Goal: Information Seeking & Learning: Learn about a topic

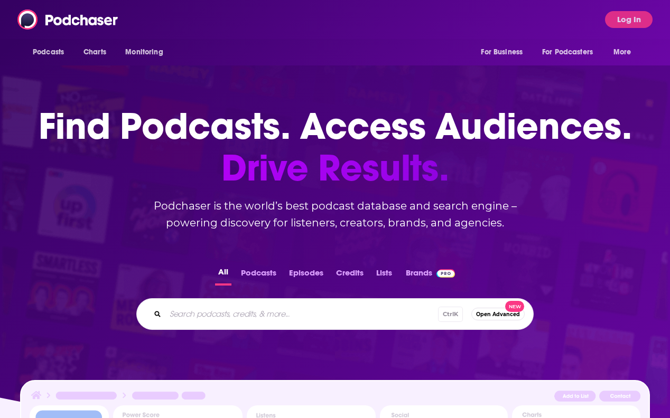
click at [231, 317] on input "Search podcasts, credits, & more..." at bounding box center [301, 314] width 272 height 17
type input "The Bright Side"
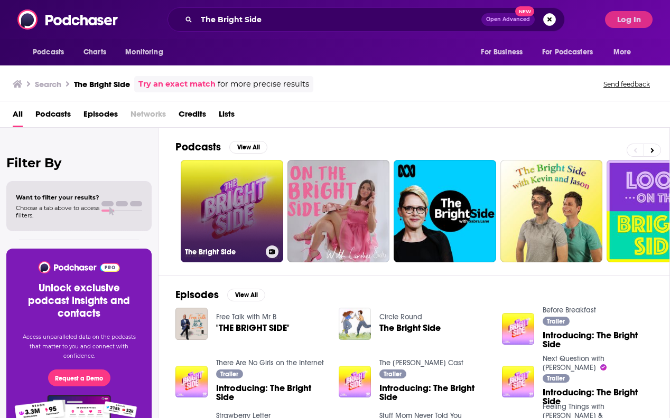
click at [249, 201] on link "The Bright Side" at bounding box center [232, 211] width 102 height 102
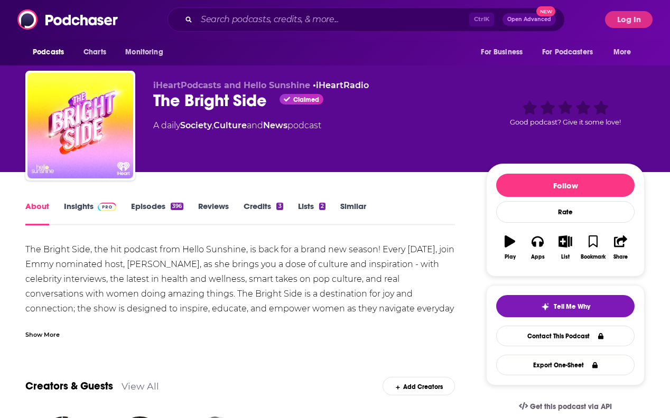
click at [93, 209] on span at bounding box center [104, 206] width 23 height 10
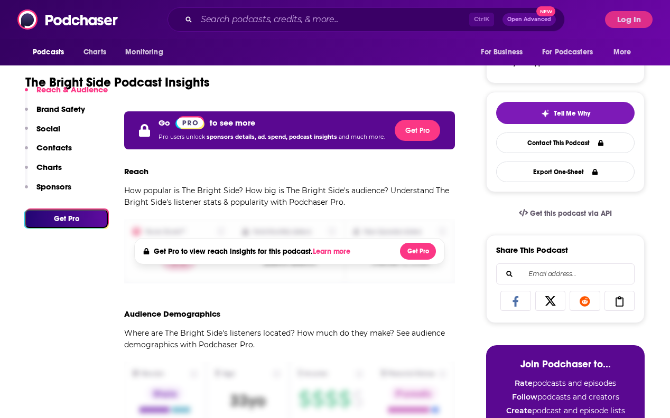
scroll to position [211, 0]
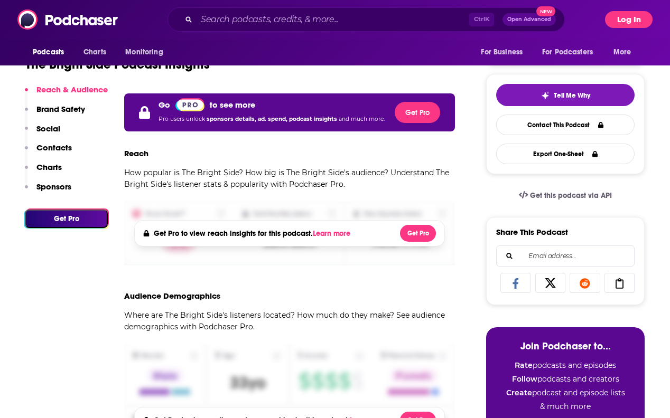
click at [633, 14] on button "Log In" at bounding box center [629, 19] width 48 height 17
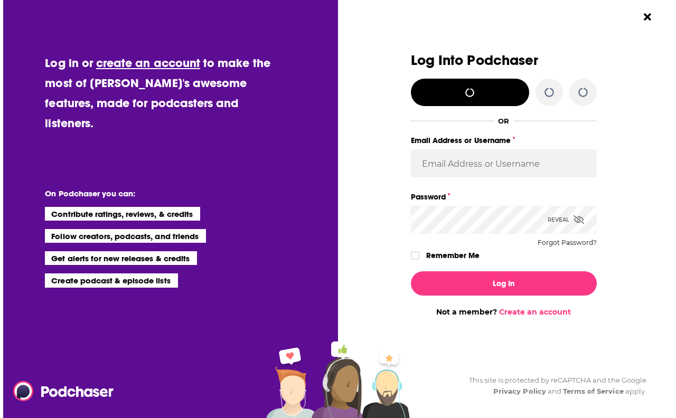
scroll to position [0, 0]
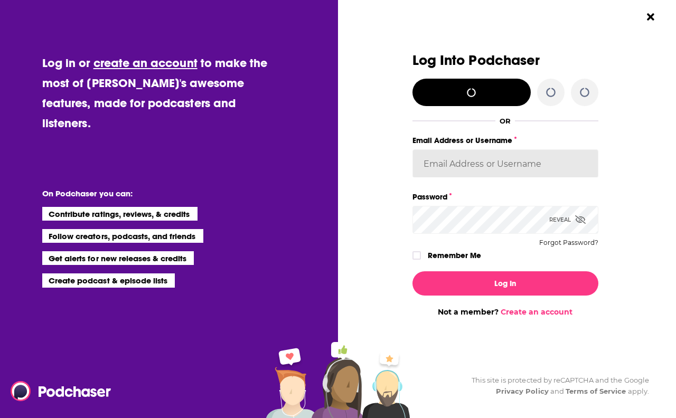
type input "[PERSON_NAME][EMAIL_ADDRESS][PERSON_NAME][DOMAIN_NAME]"
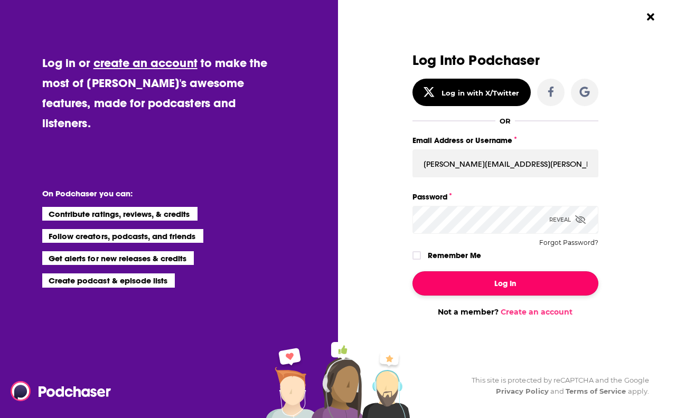
click at [522, 279] on button "Log In" at bounding box center [505, 283] width 186 height 24
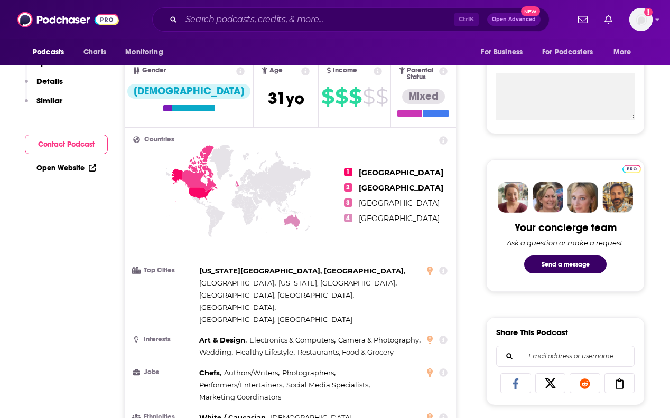
scroll to position [84, 0]
